Goal: Transaction & Acquisition: Obtain resource

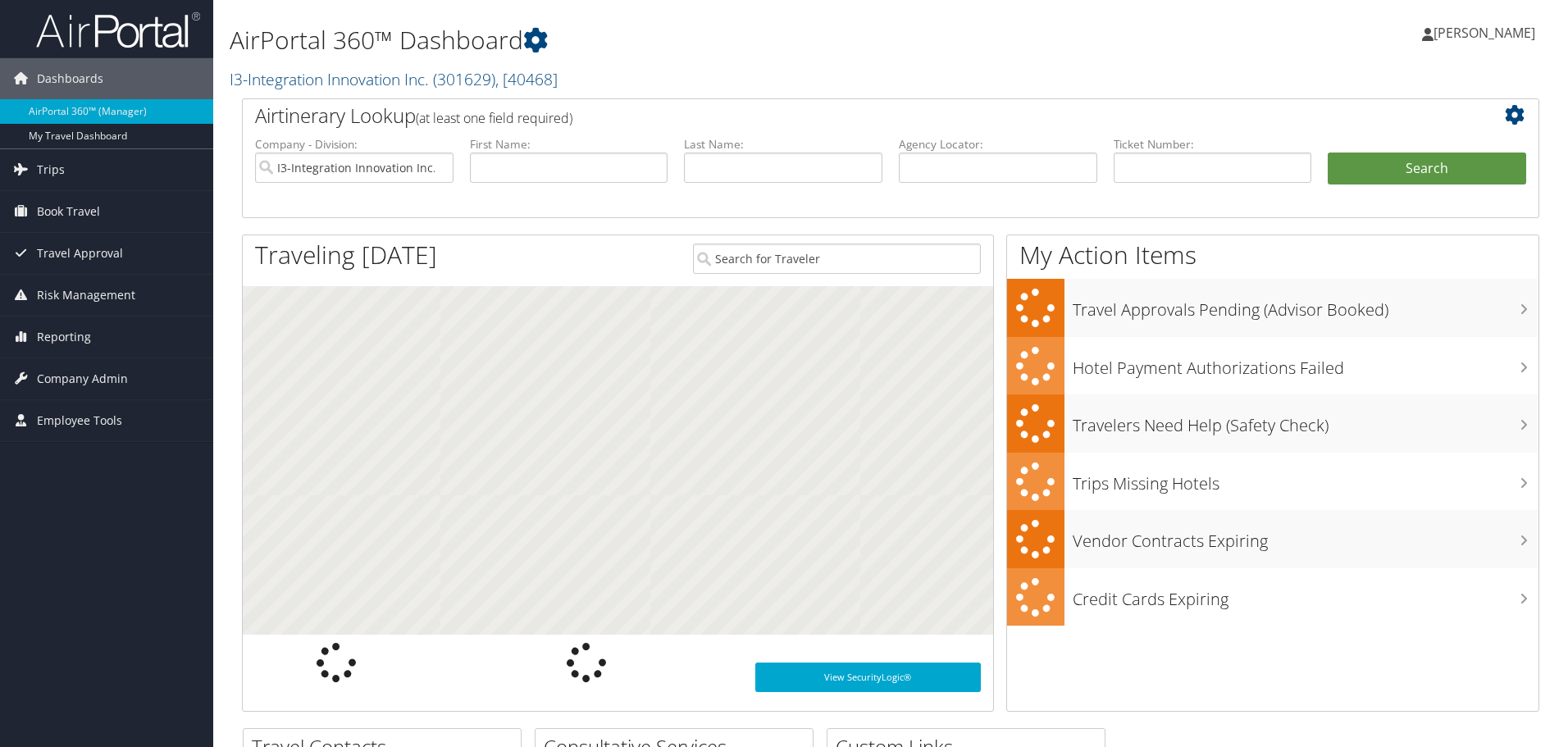
click at [735, 151] on label "Last Name:" at bounding box center [784, 144] width 199 height 17
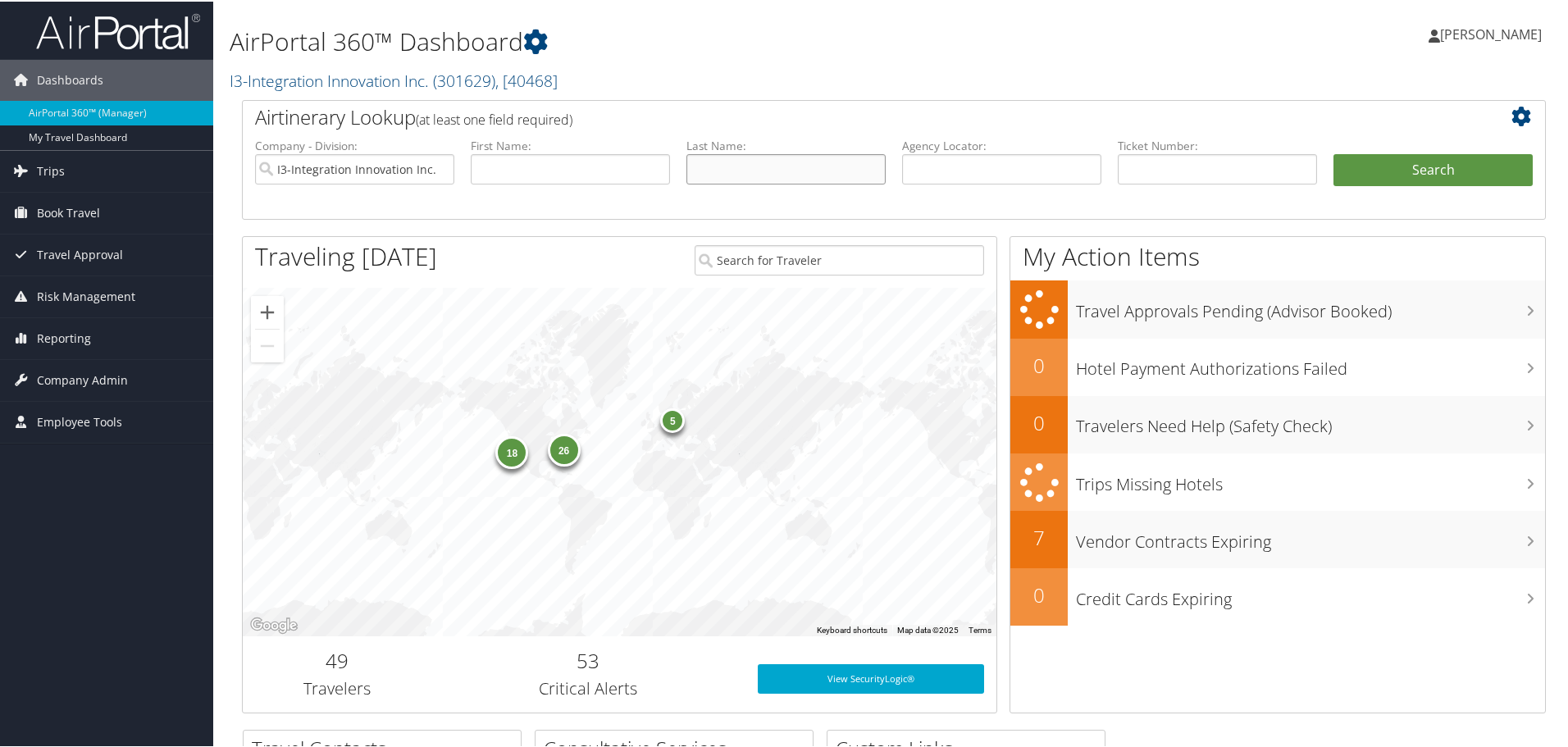
click at [735, 167] on input "text" at bounding box center [786, 167] width 199 height 31
type input "garton"
click at [1334, 152] on button "Search" at bounding box center [1433, 168] width 199 height 33
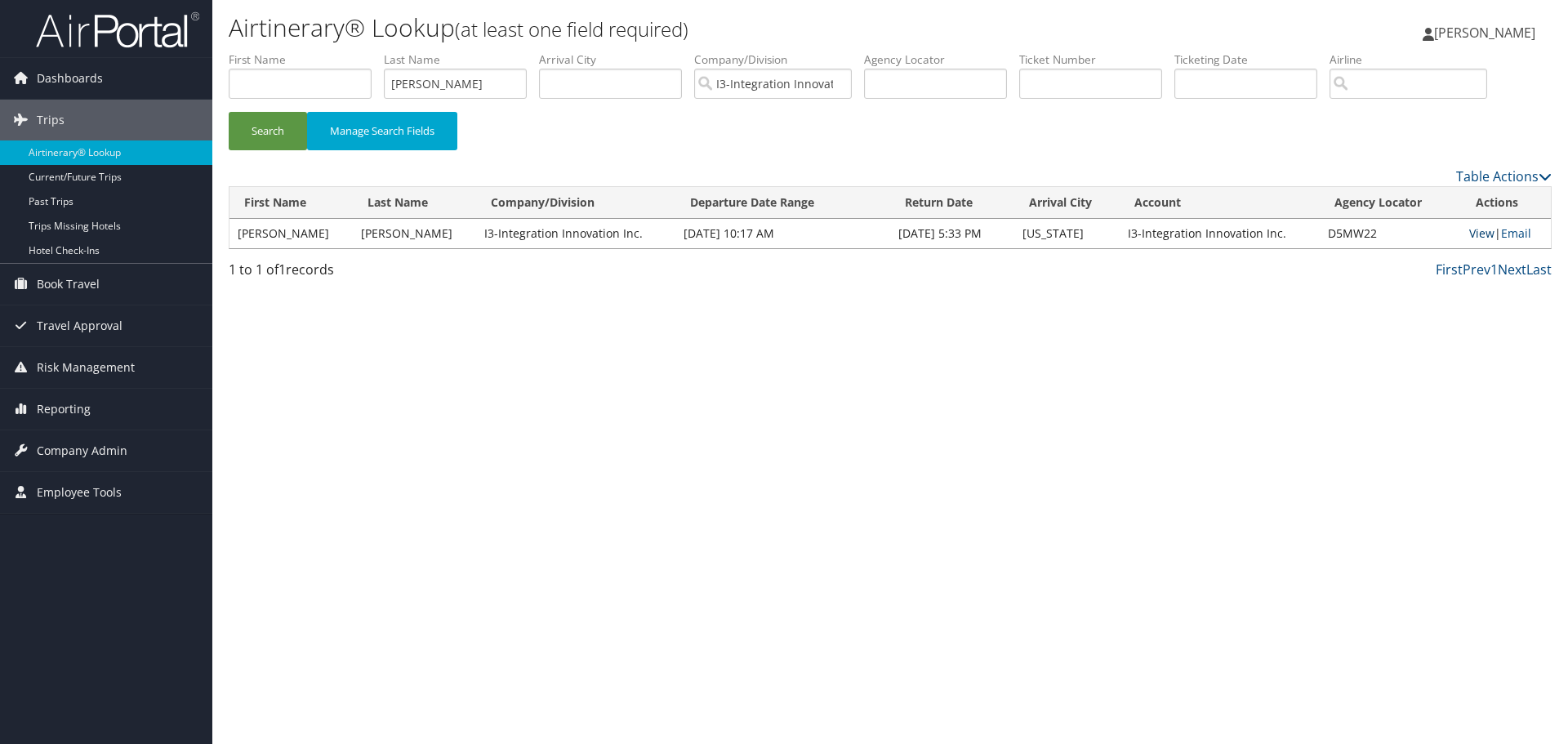
click at [1469, 232] on link "View" at bounding box center [1481, 233] width 25 height 16
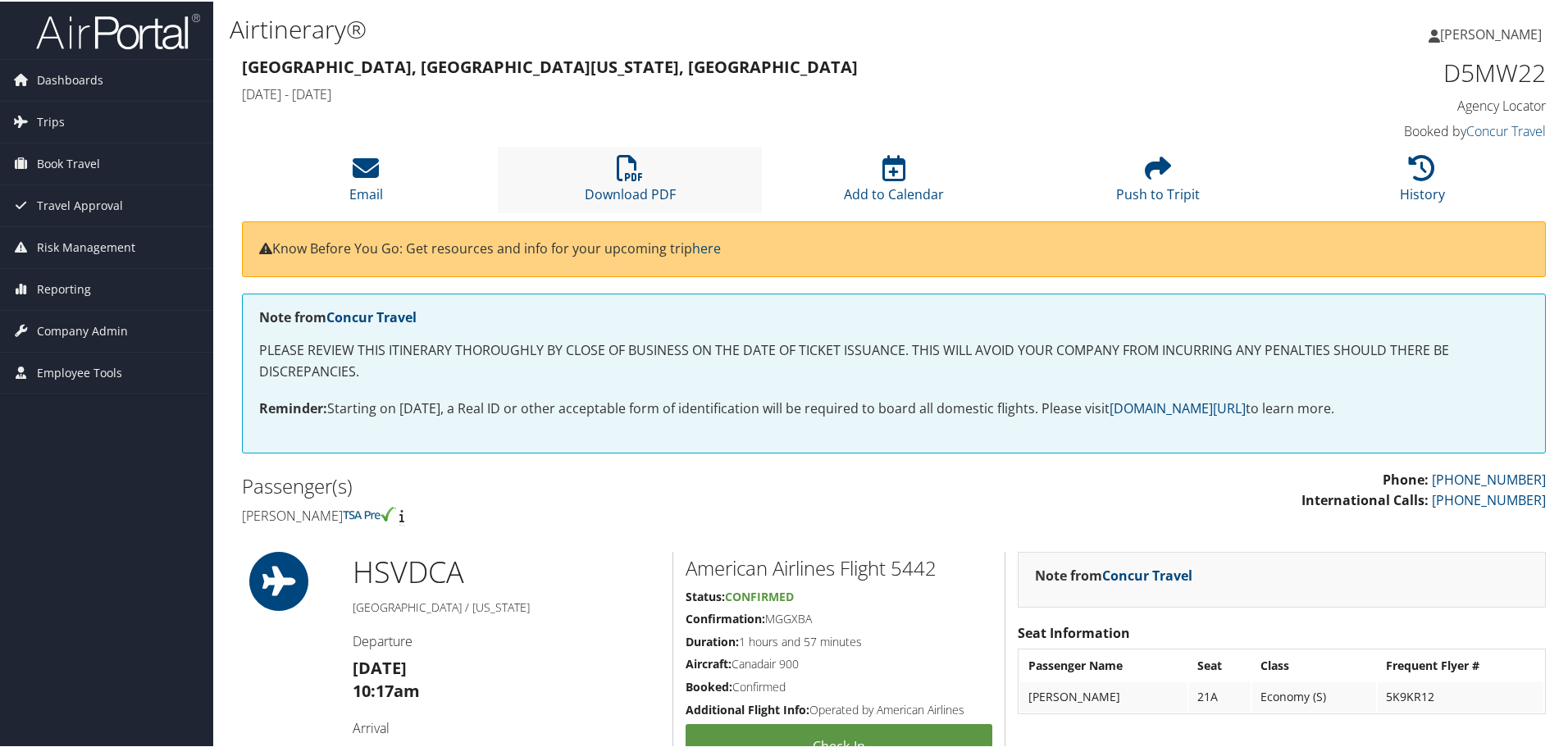
click at [595, 168] on li "Download PDF" at bounding box center [630, 177] width 264 height 66
